Goal: Task Accomplishment & Management: Manage account settings

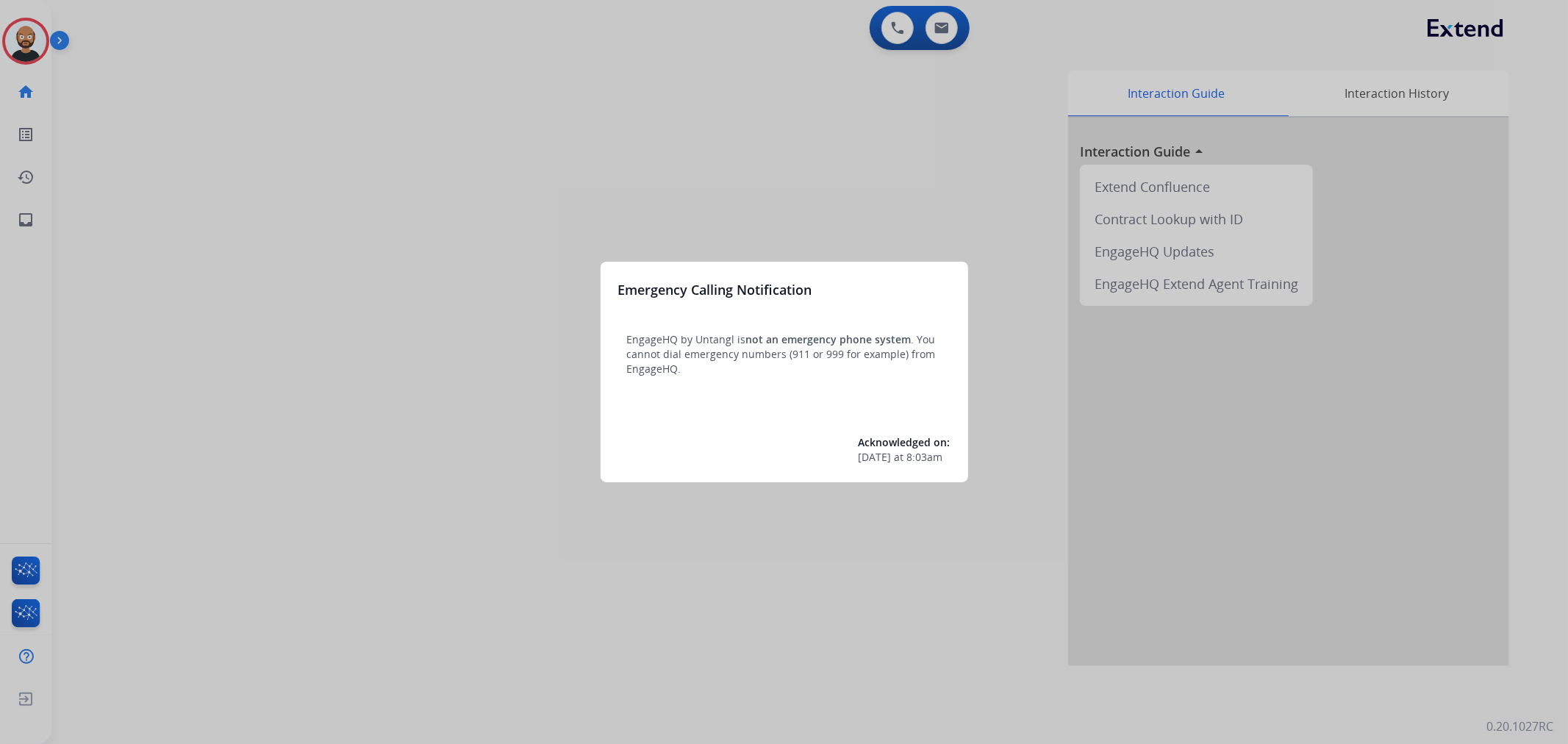
click at [466, 235] on div at bounding box center [784, 372] width 1568 height 744
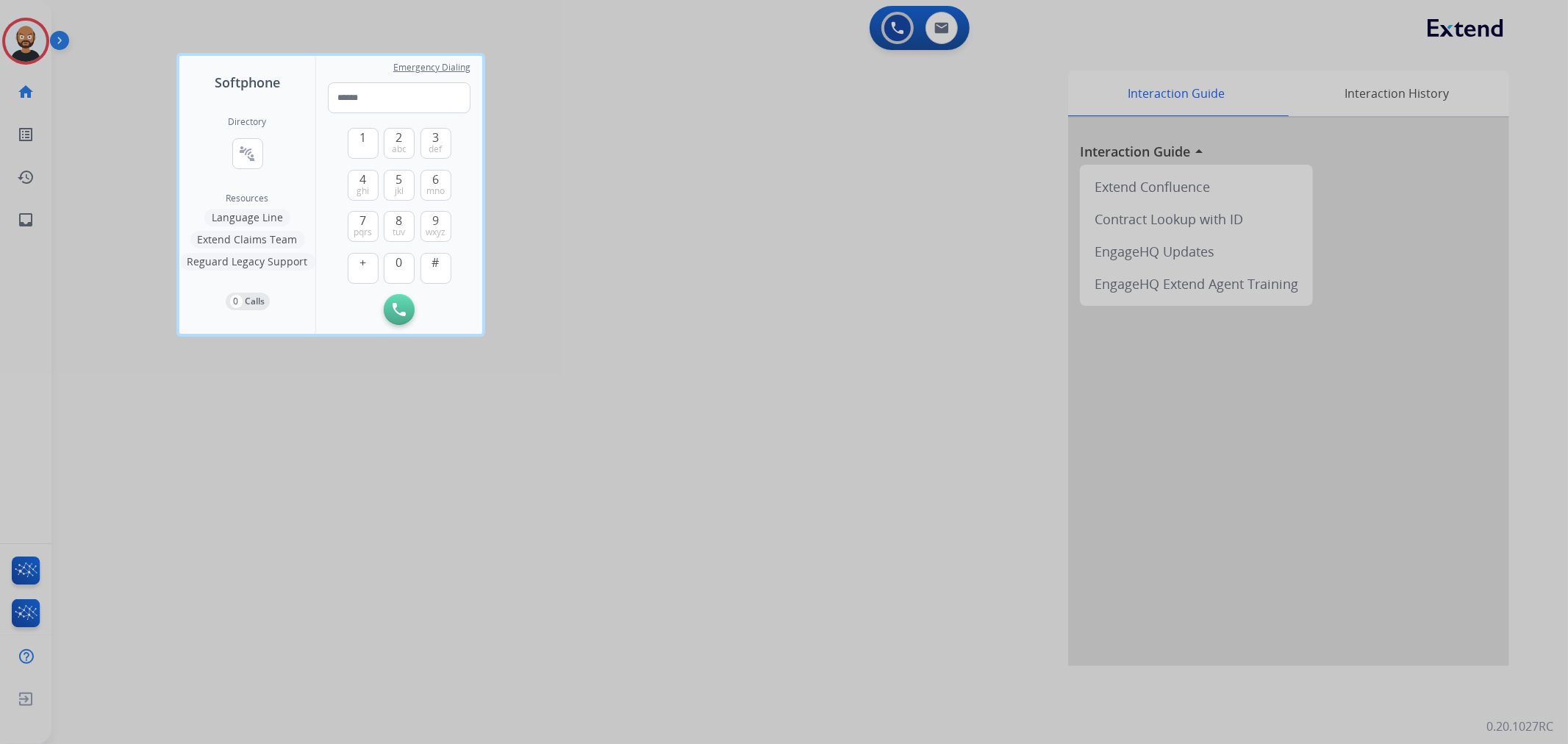
click at [100, 108] on div at bounding box center [784, 372] width 1568 height 744
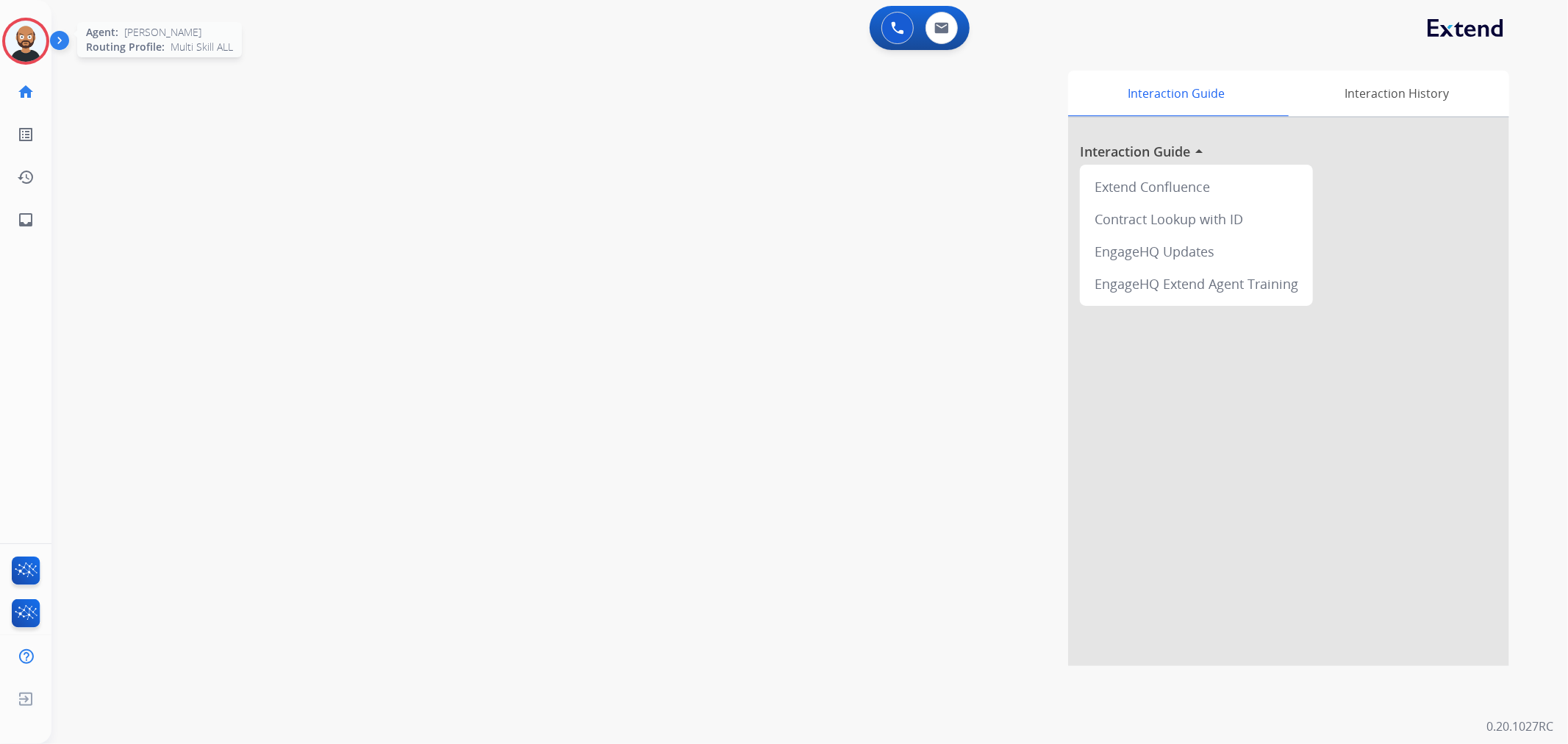
click at [28, 50] on img at bounding box center [26, 41] width 41 height 41
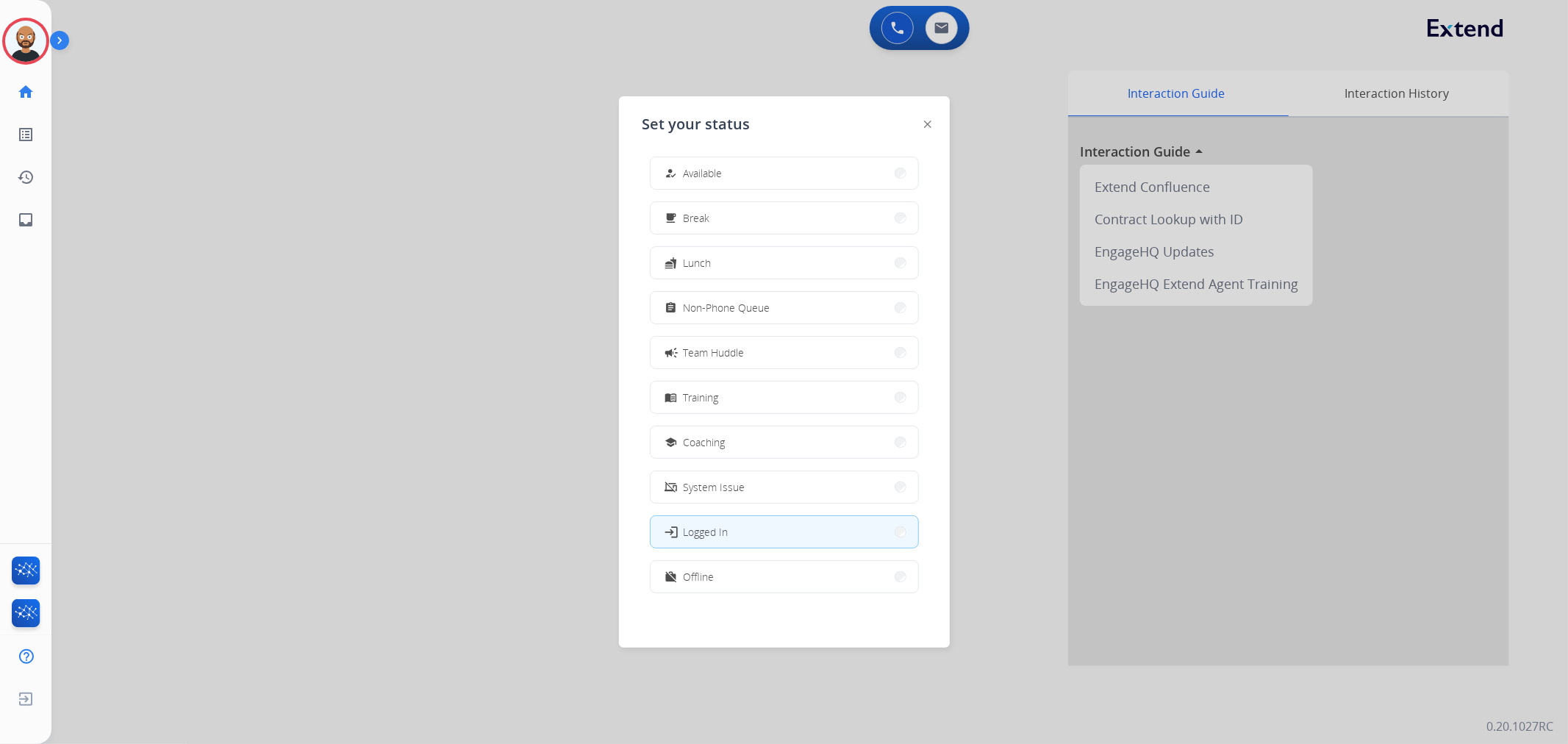
scroll to position [4, 0]
click at [751, 566] on button "work_off Offline" at bounding box center [784, 576] width 268 height 32
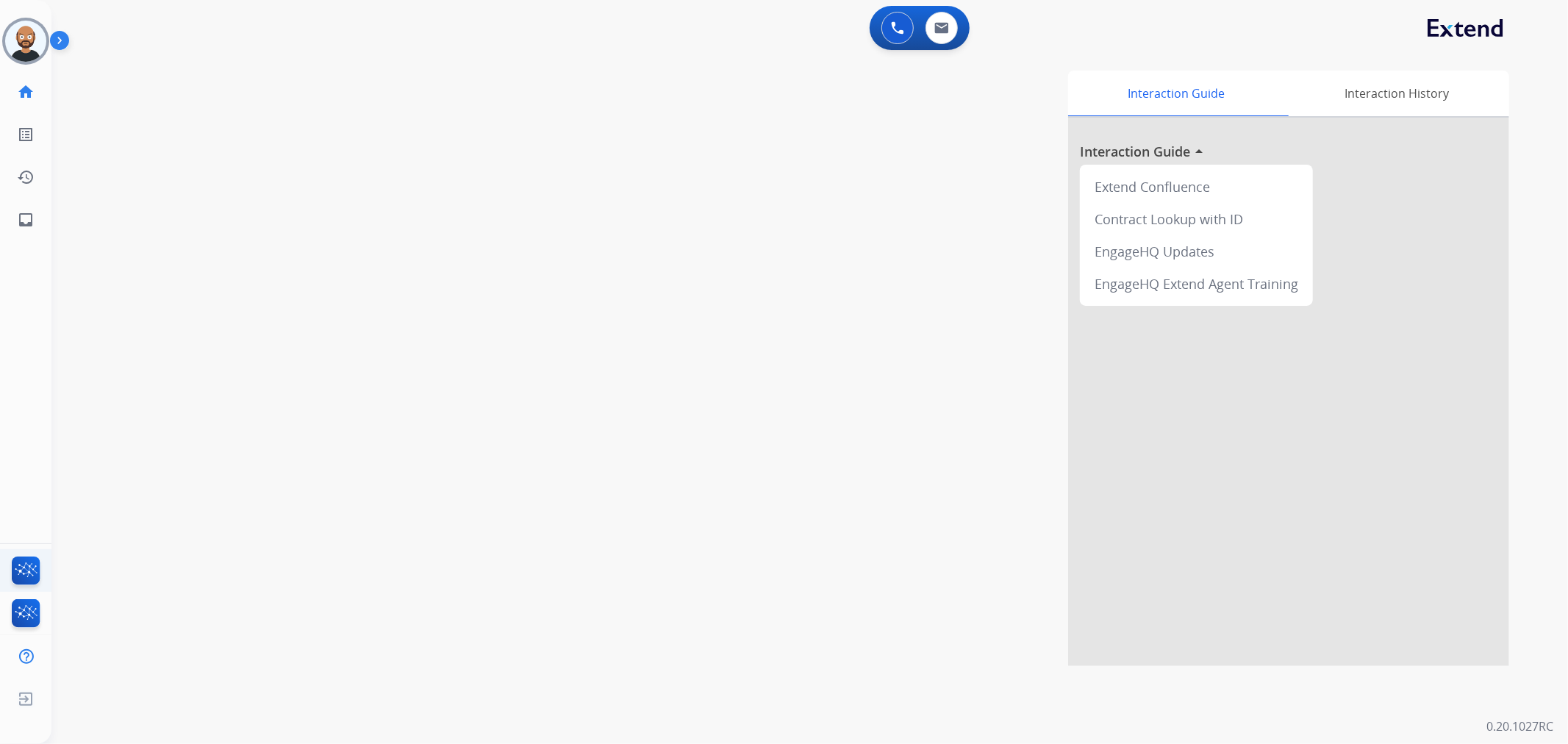
click at [19, 551] on ul "FocalPoints" at bounding box center [26, 570] width 51 height 43
click at [26, 564] on img at bounding box center [26, 573] width 35 height 34
click at [23, 41] on img at bounding box center [26, 41] width 41 height 41
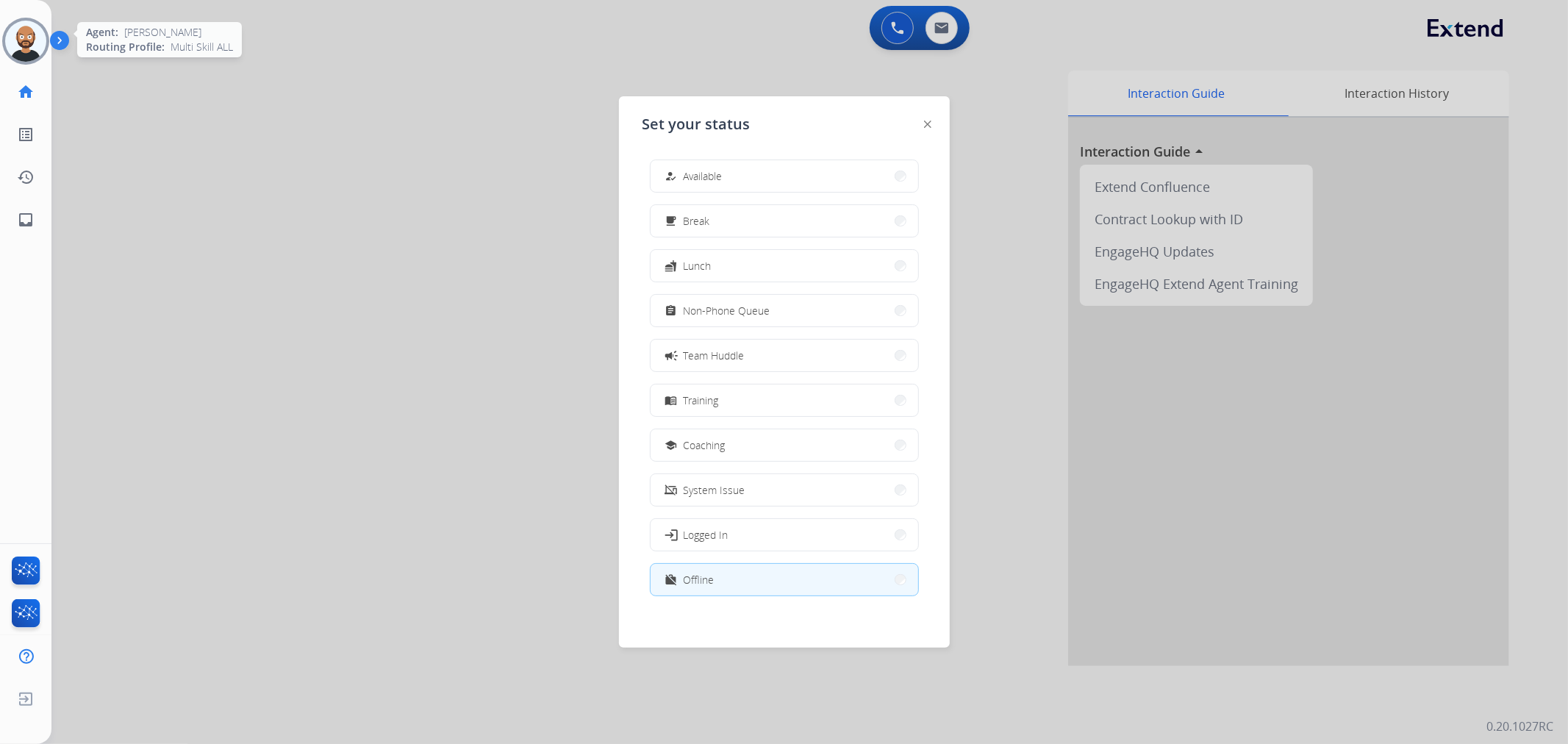
click at [23, 41] on img at bounding box center [26, 41] width 41 height 41
